Goal: Information Seeking & Learning: Learn about a topic

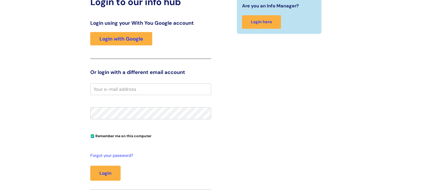
scroll to position [144, 0]
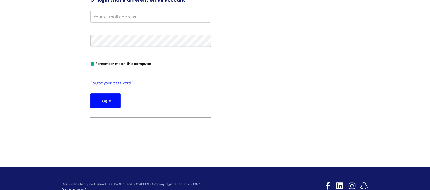
type input "[PERSON_NAME][EMAIL_ADDRESS][PERSON_NAME][DOMAIN_NAME]"
click at [98, 98] on button "Login" at bounding box center [105, 100] width 30 height 15
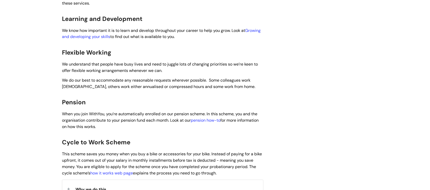
scroll to position [505, 0]
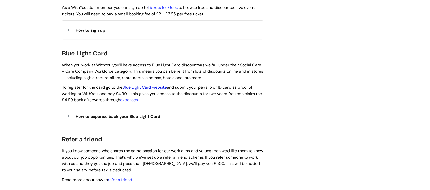
click at [148, 85] on link "Blue Light Card website" at bounding box center [144, 87] width 44 height 5
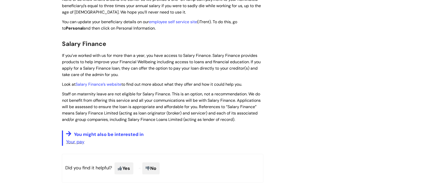
scroll to position [784, 0]
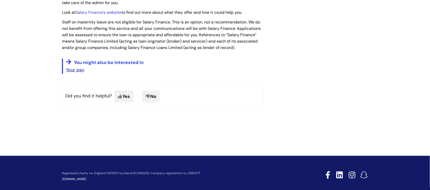
click at [80, 67] on link "Your pay" at bounding box center [75, 70] width 18 height 6
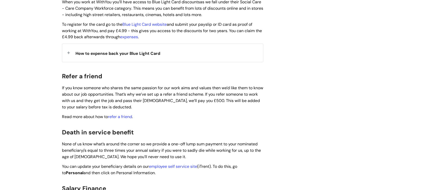
scroll to position [496, 0]
